Goal: Check status: Check status

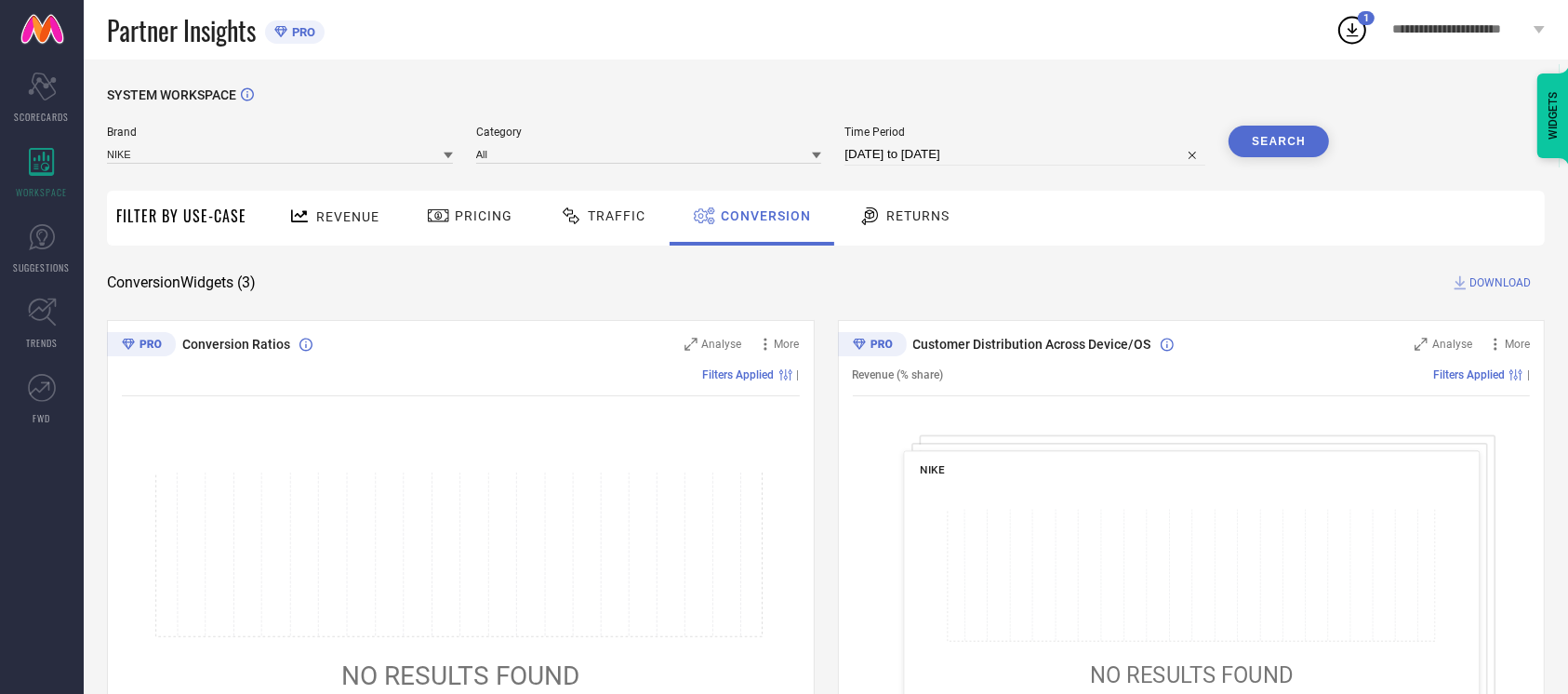
click at [1291, 145] on button "Search" at bounding box center [1279, 141] width 101 height 32
select select "8"
select select "2025"
select select "9"
select select "2025"
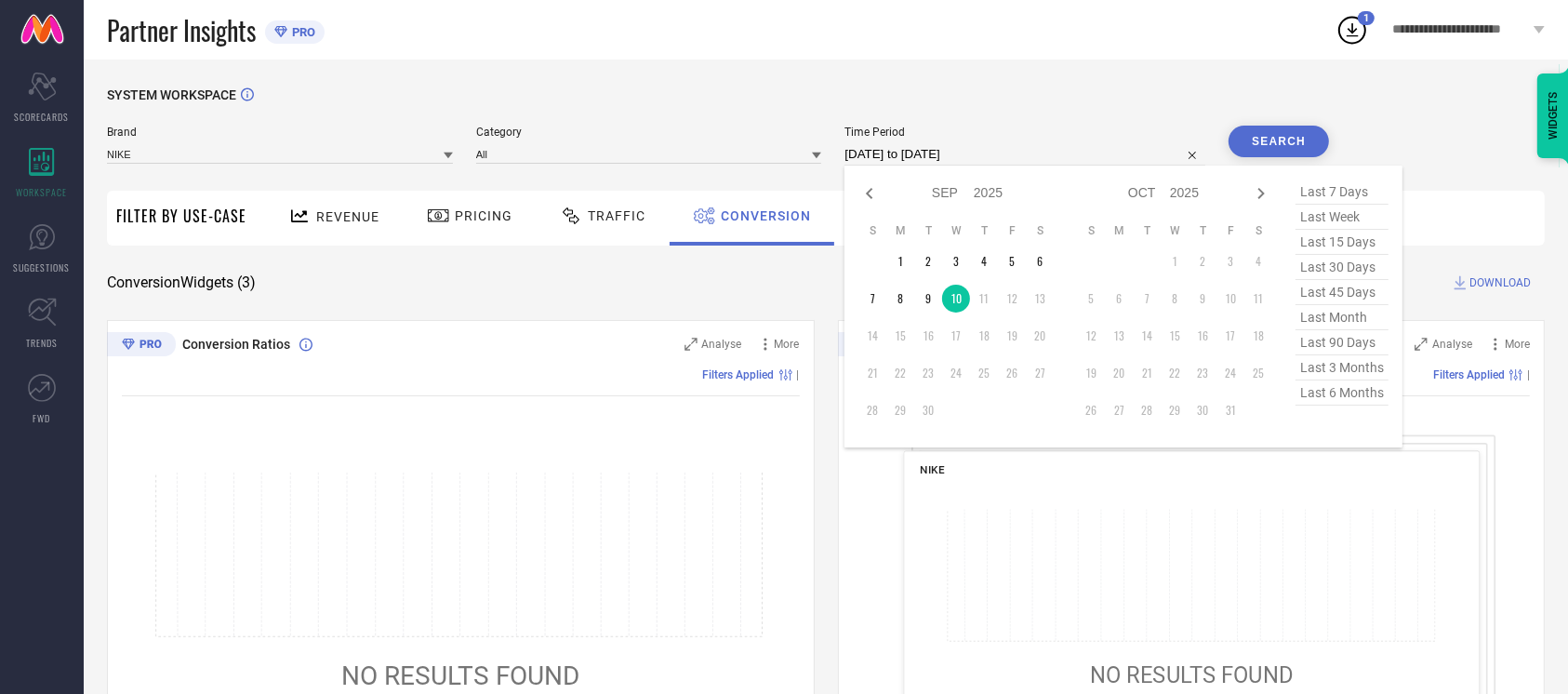
click at [964, 157] on input "10-09-2025 to 10-09-2025" at bounding box center [1024, 154] width 360 height 23
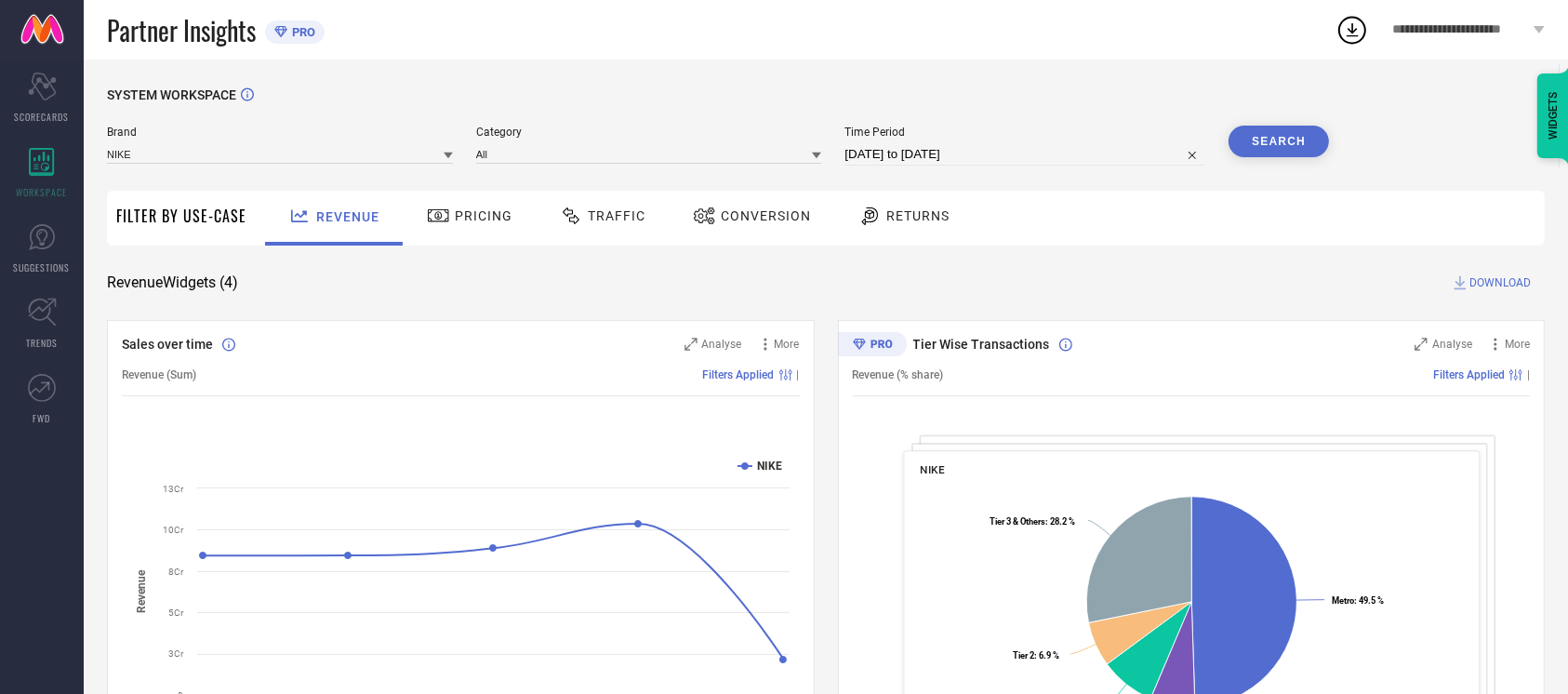
click at [776, 208] on span "Conversion" at bounding box center [765, 215] width 90 height 15
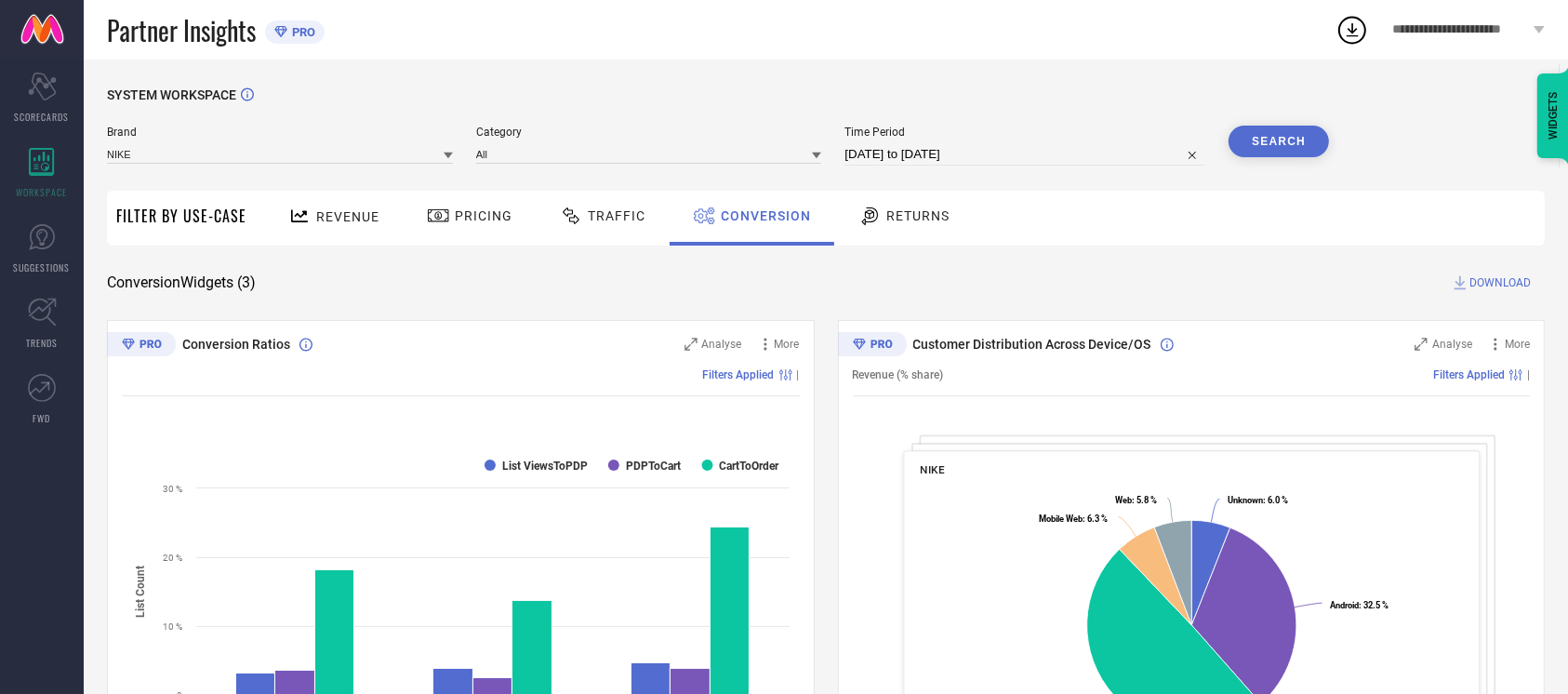
select select "7"
select select "2025"
select select "8"
select select "2025"
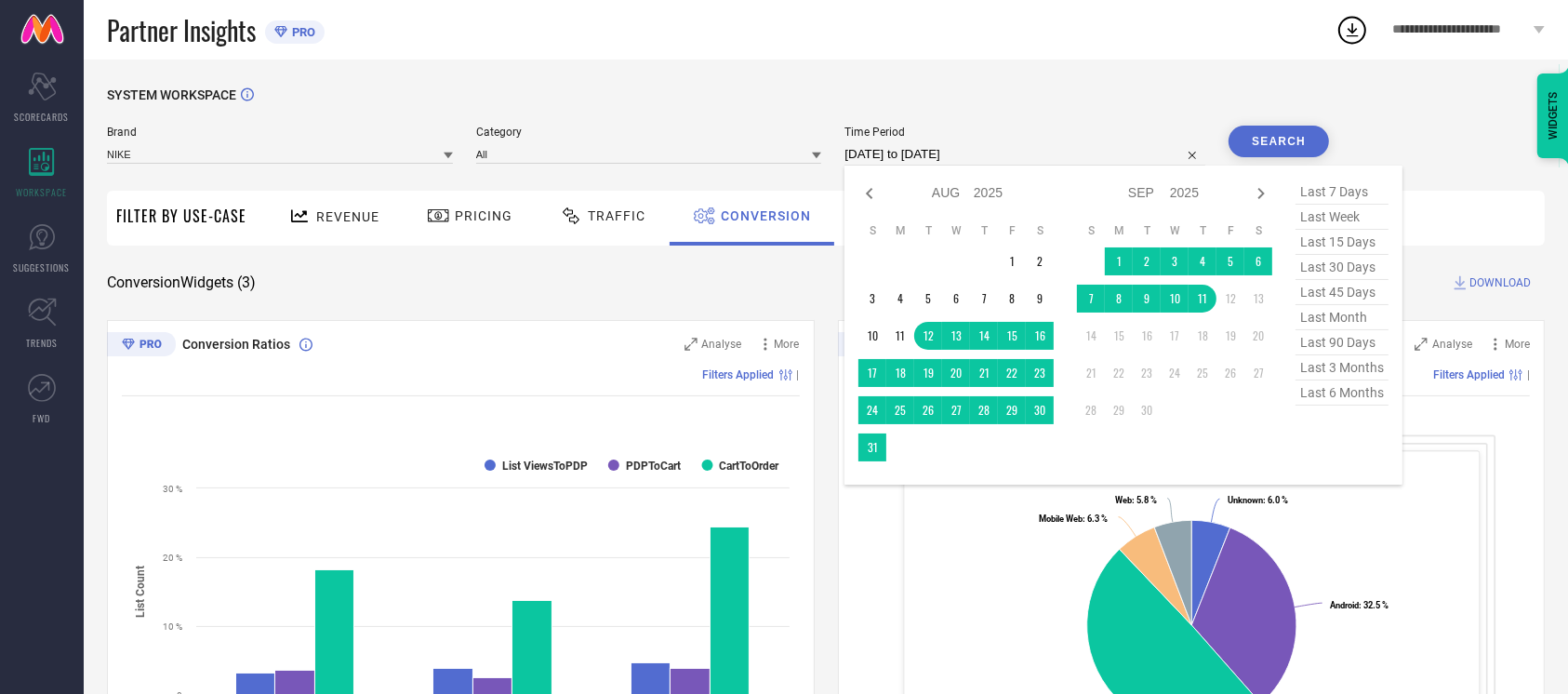
drag, startPoint x: 1053, startPoint y: 143, endPoint x: 998, endPoint y: 152, distance: 55.7
click at [998, 152] on input "[DATE] to [DATE]" at bounding box center [1024, 154] width 360 height 23
click at [998, 164] on input "[DATE] to [DATE]" at bounding box center [1024, 154] width 360 height 23
click at [1197, 298] on td "11" at bounding box center [1203, 298] width 28 height 28
type input "[DATE] to [DATE]"
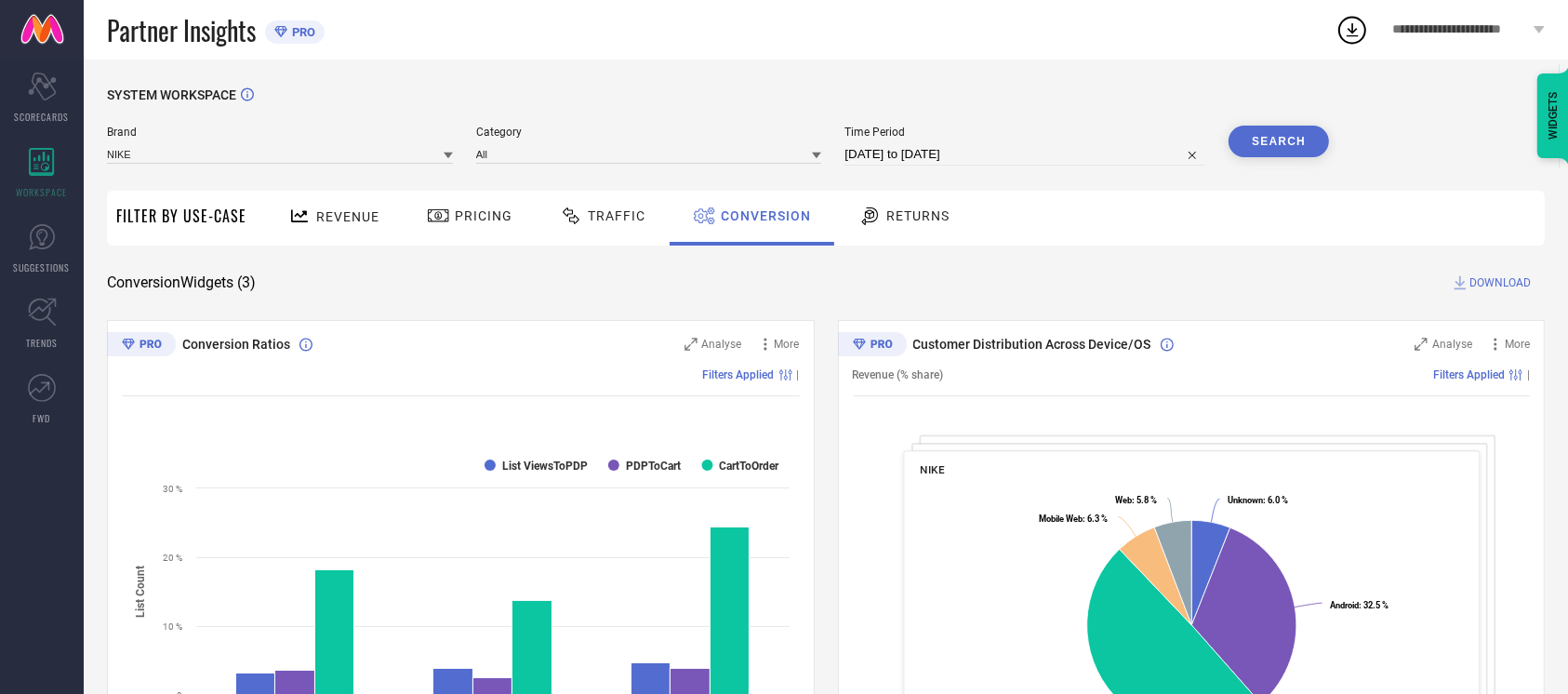
click at [1283, 150] on button "Search" at bounding box center [1279, 141] width 101 height 32
